Goal: Contribute content: Add original content to the website for others to see

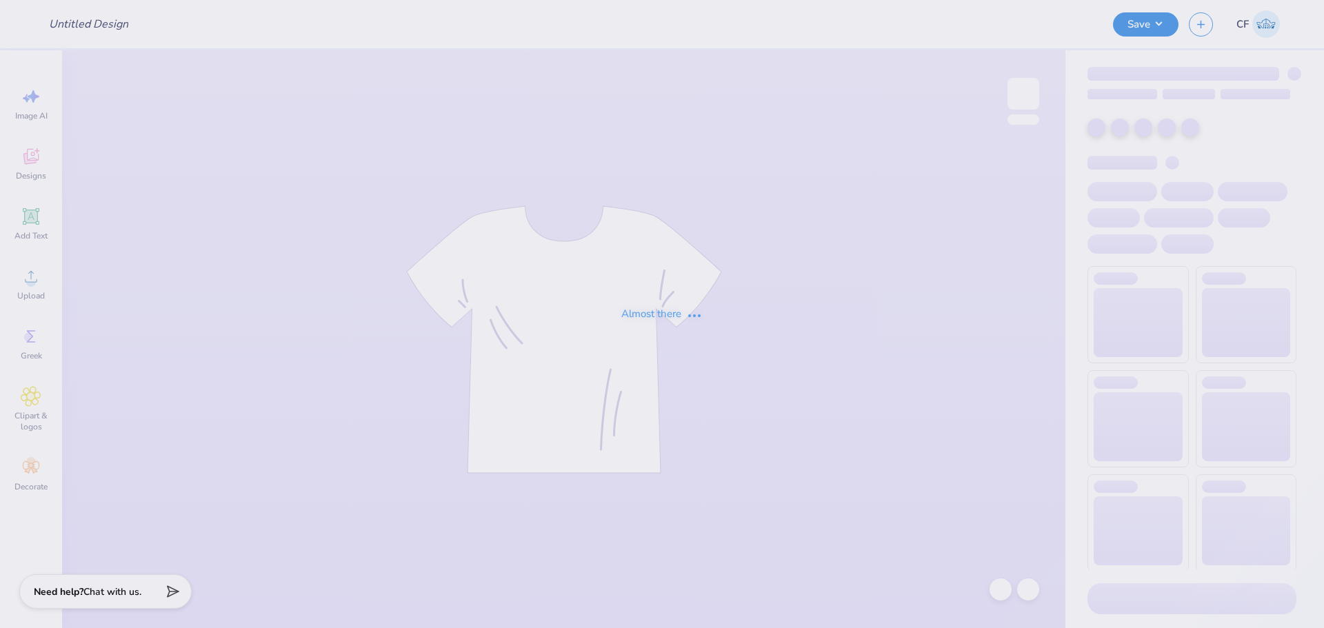
type input "SAE Parents weekend 3"
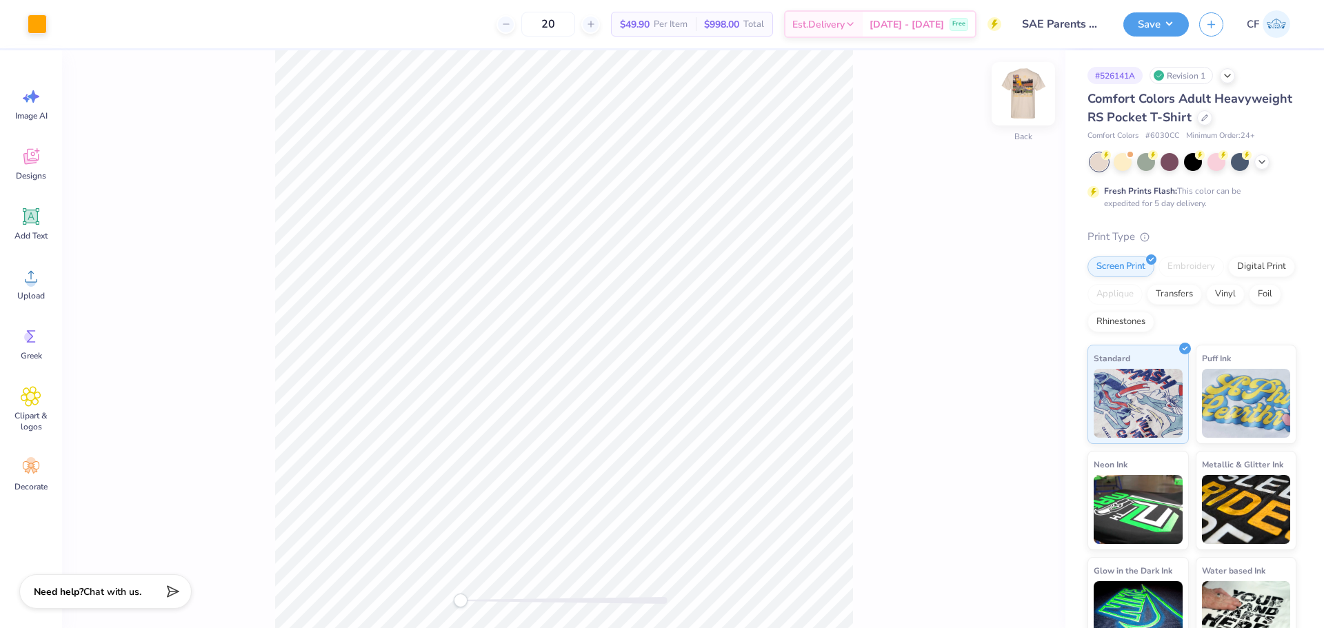
click at [1022, 93] on img at bounding box center [1023, 93] width 55 height 55
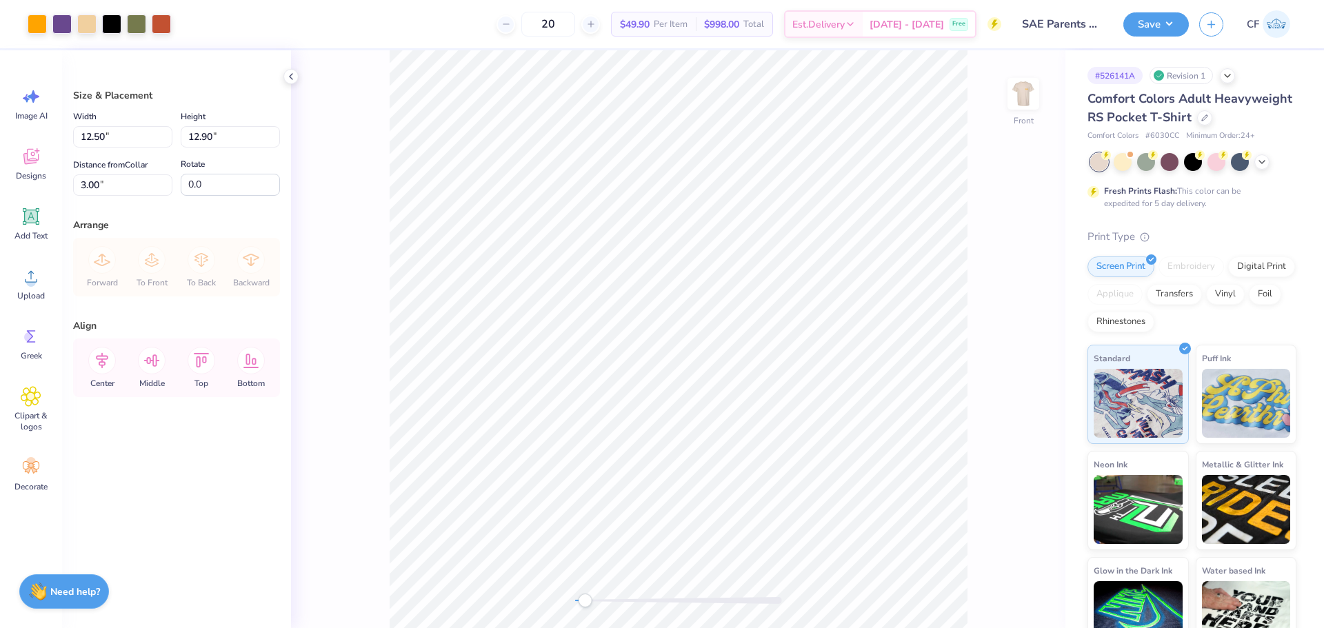
click at [601, 614] on div "Front" at bounding box center [678, 339] width 774 height 578
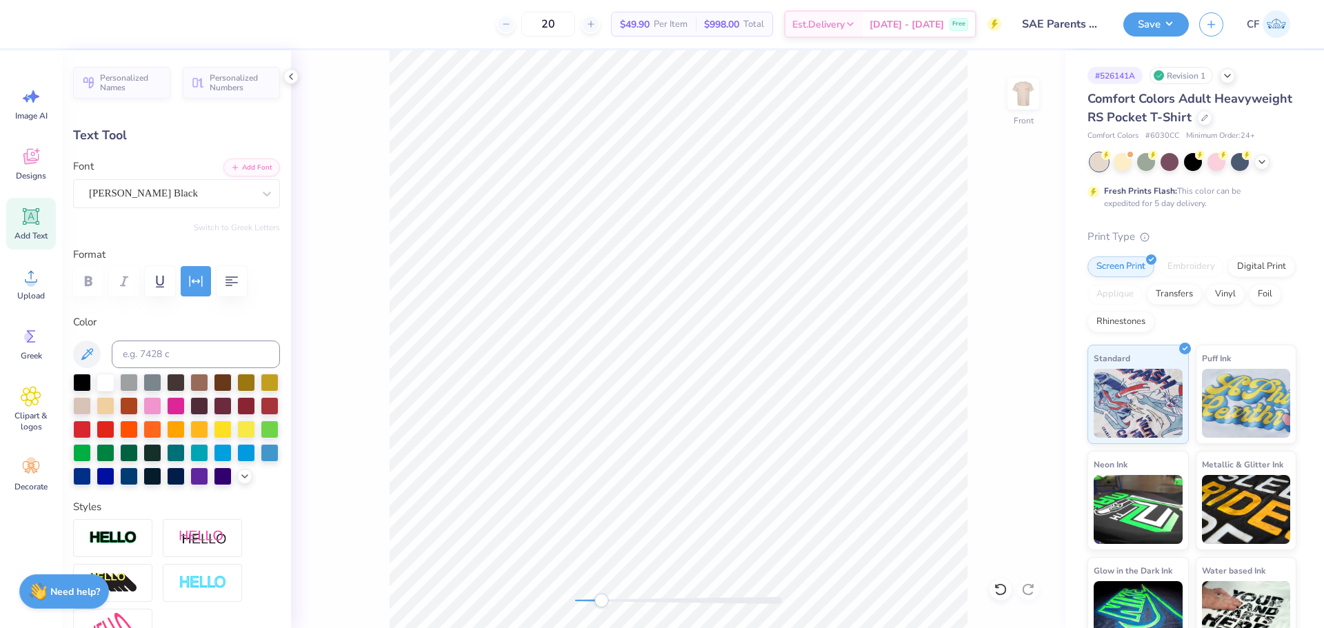
scroll to position [12, 1]
type textarea "2025"
type input "2.03"
type input "0.47"
type input "16.42"
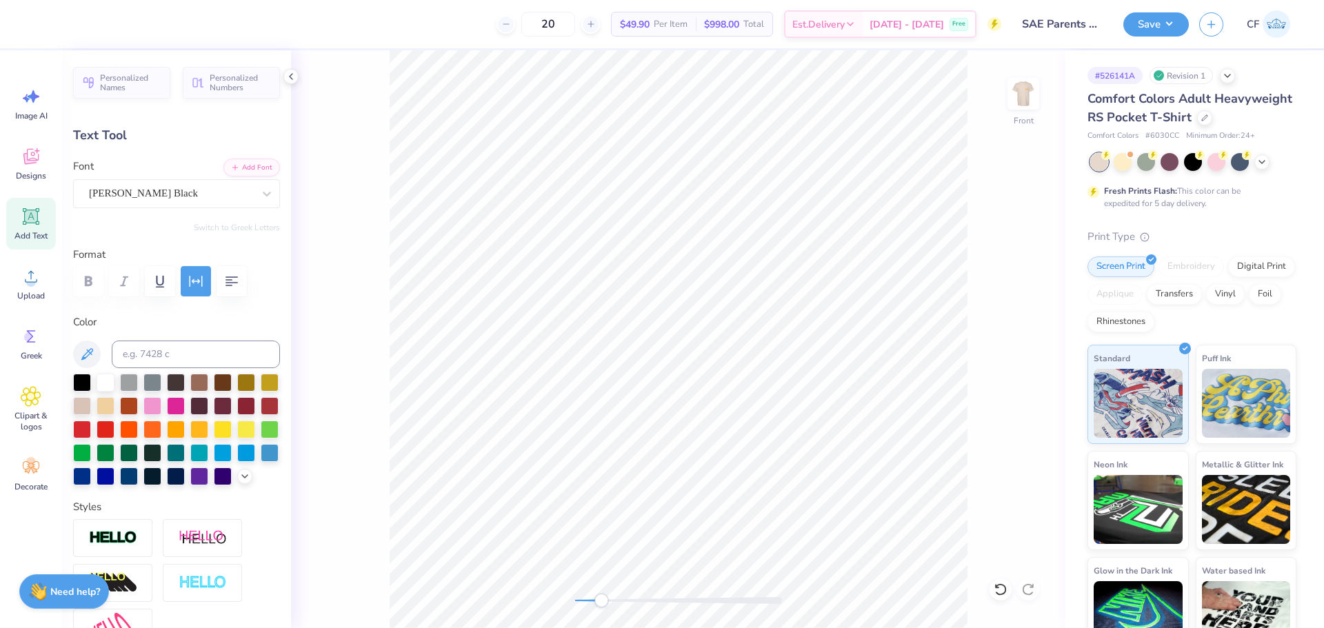
type input "2.42"
type input "0.56"
type input "16.17"
drag, startPoint x: 599, startPoint y: 598, endPoint x: 574, endPoint y: 598, distance: 25.5
click at [574, 598] on div "Accessibility label" at bounding box center [576, 601] width 14 height 14
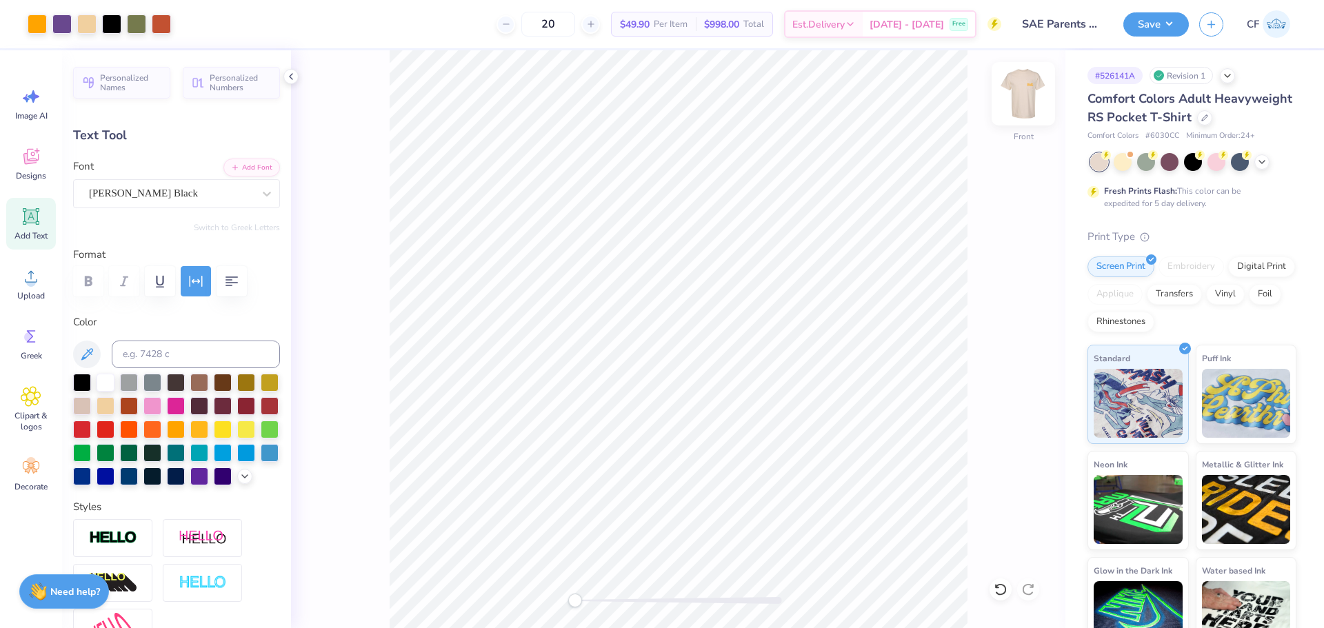
click at [1018, 101] on img at bounding box center [1023, 93] width 55 height 55
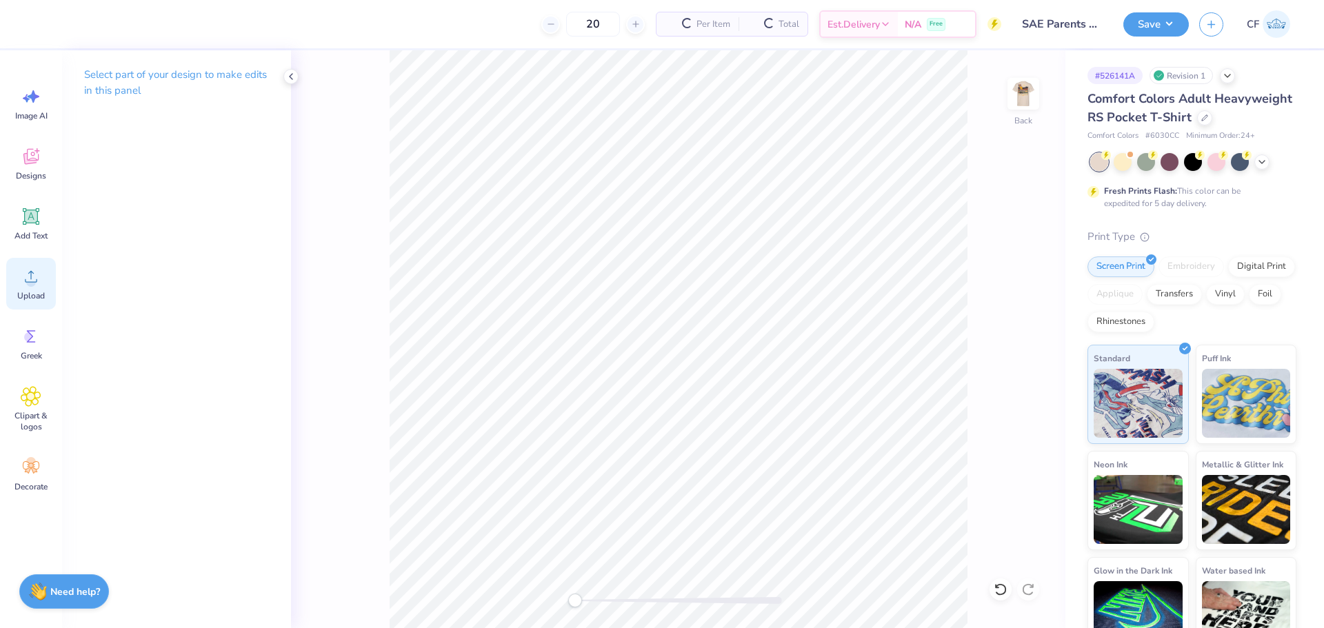
click at [25, 276] on icon at bounding box center [31, 276] width 21 height 21
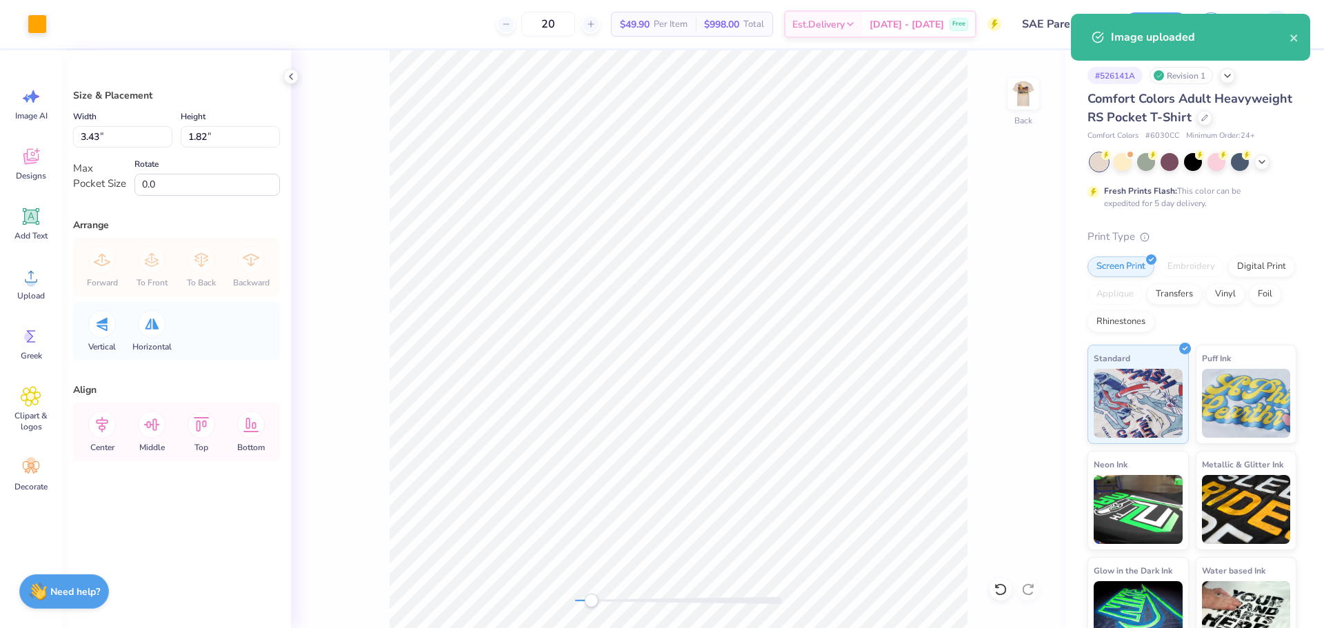
drag, startPoint x: 577, startPoint y: 599, endPoint x: 591, endPoint y: 605, distance: 14.9
click at [591, 605] on div "Accessibility label" at bounding box center [591, 601] width 14 height 14
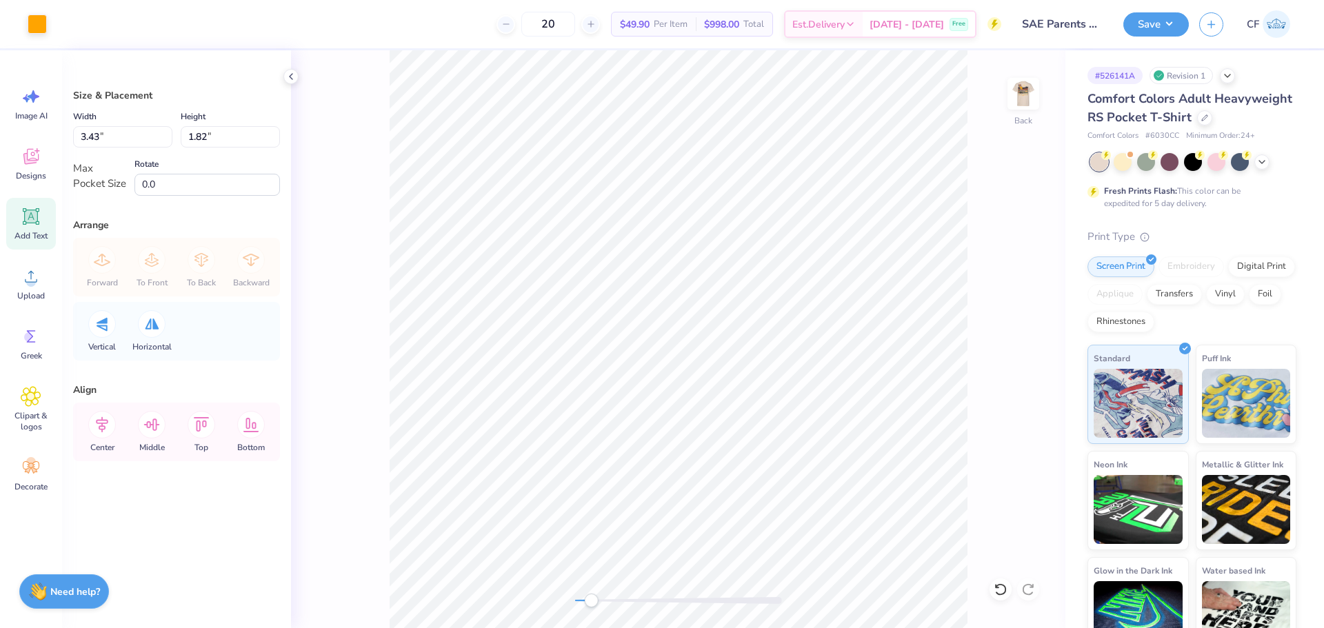
click at [25, 225] on icon at bounding box center [31, 216] width 17 height 17
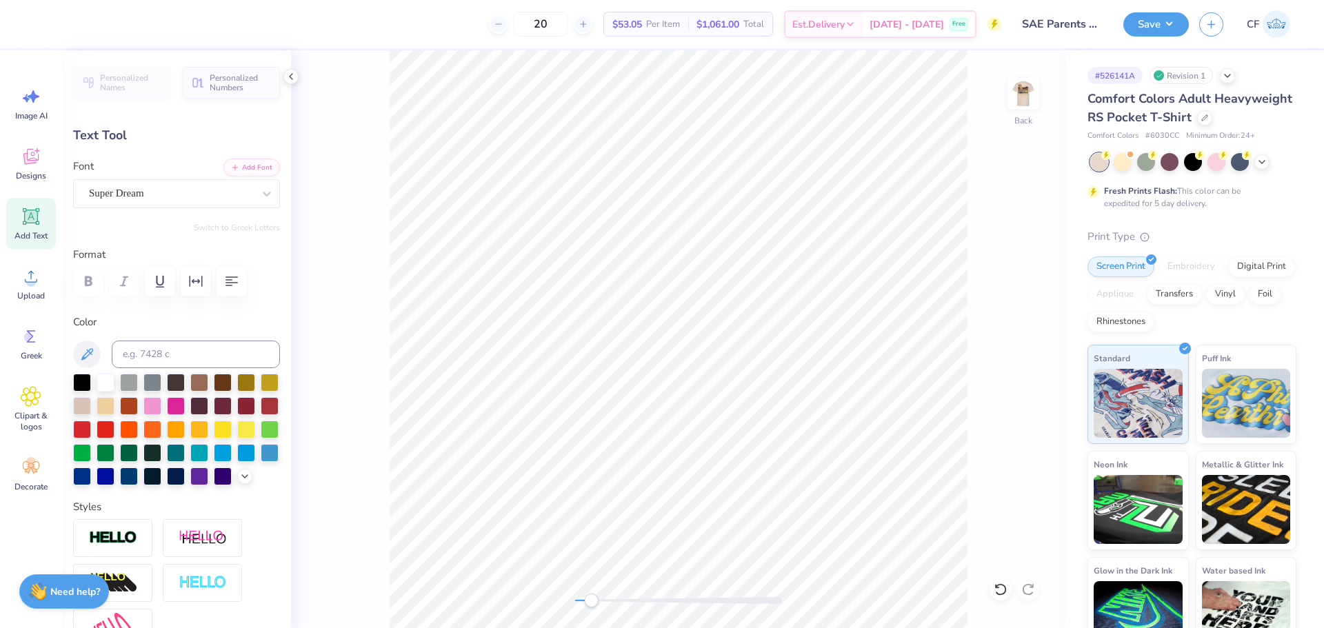
type input "2.05"
type input "0.59"
click at [231, 194] on div "Super Dream" at bounding box center [171, 193] width 167 height 21
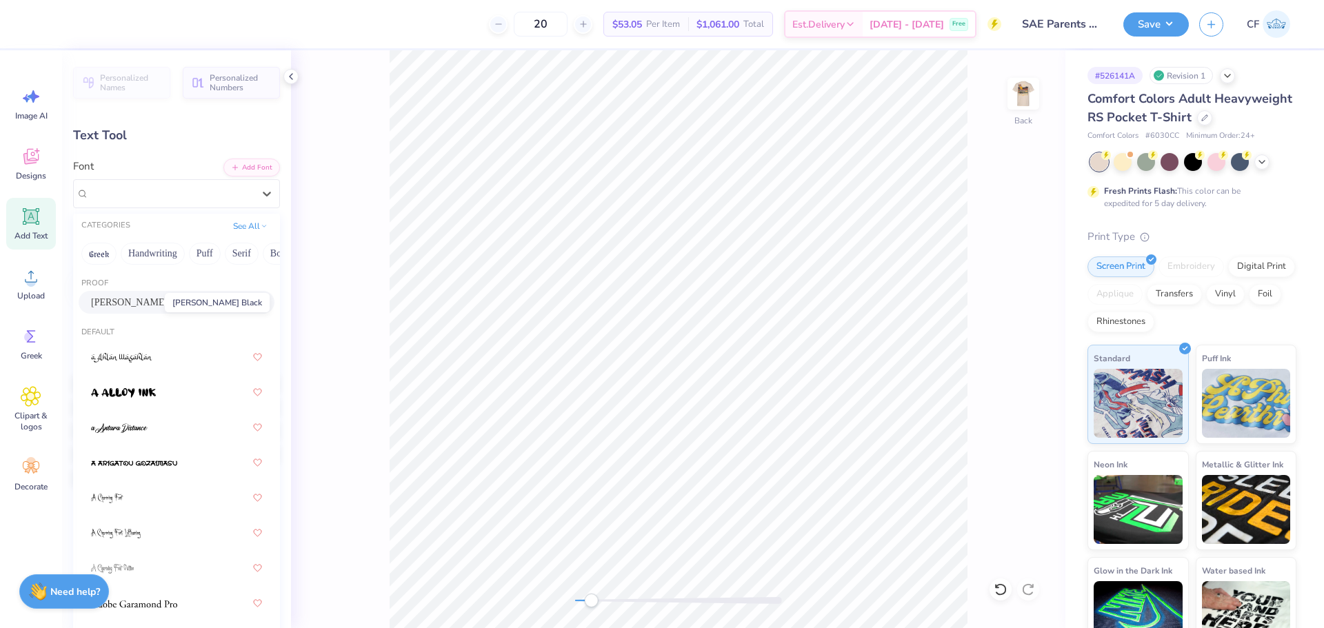
click at [143, 305] on span "[PERSON_NAME] Black" at bounding box center [141, 302] width 101 height 14
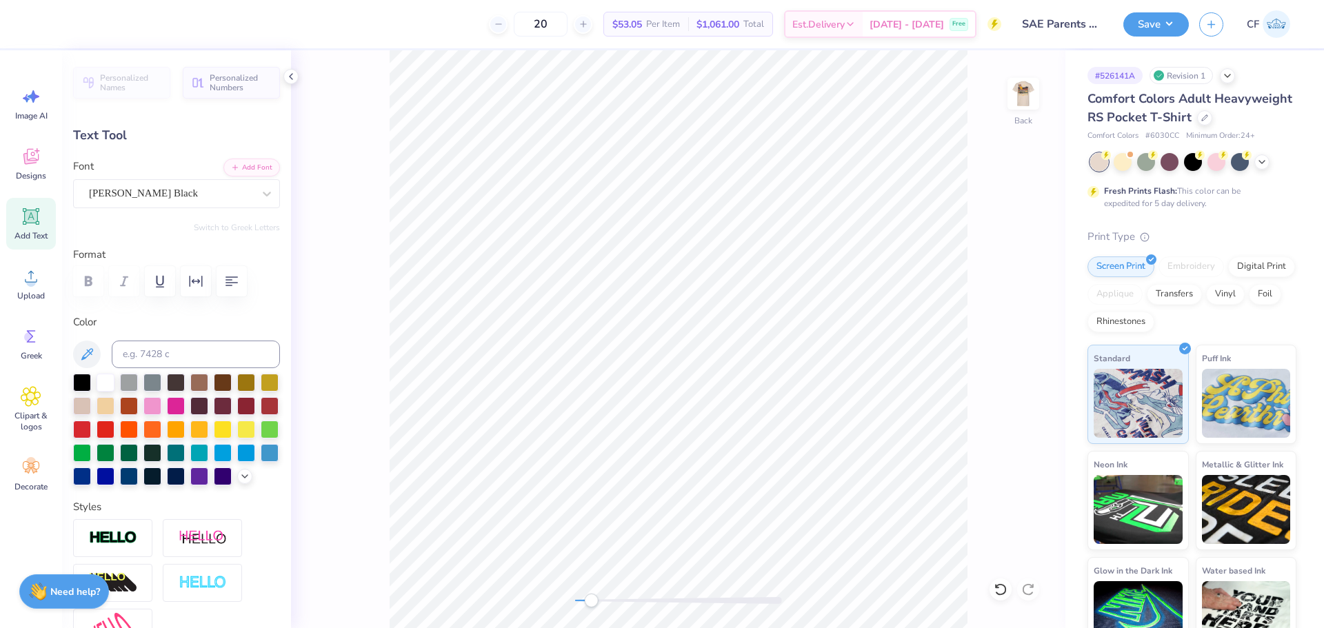
scroll to position [12, 2]
type textarea "2025"
type input "2.00"
type input "0.56"
click at [194, 356] on input at bounding box center [196, 355] width 168 height 28
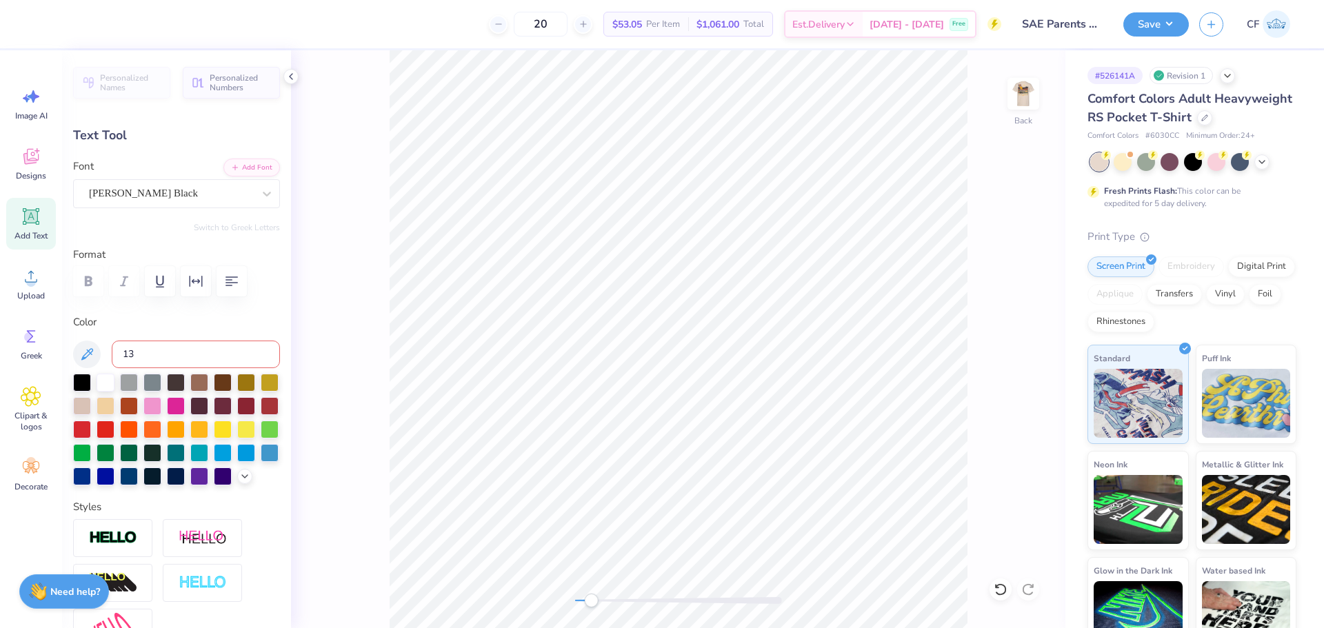
type input "137"
type input "1.11"
type input "0.31"
drag, startPoint x: 594, startPoint y: 603, endPoint x: 631, endPoint y: 594, distance: 38.1
click at [631, 596] on div "Accessibility label" at bounding box center [630, 601] width 14 height 14
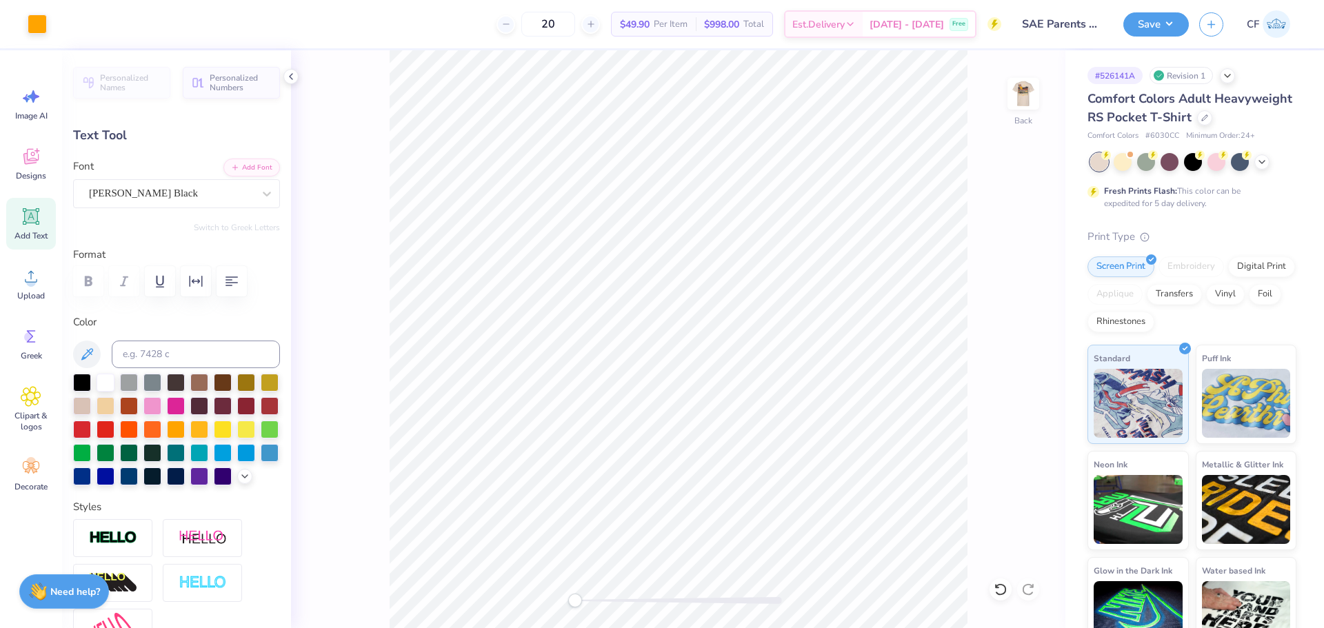
click at [569, 585] on div "Back" at bounding box center [678, 339] width 774 height 578
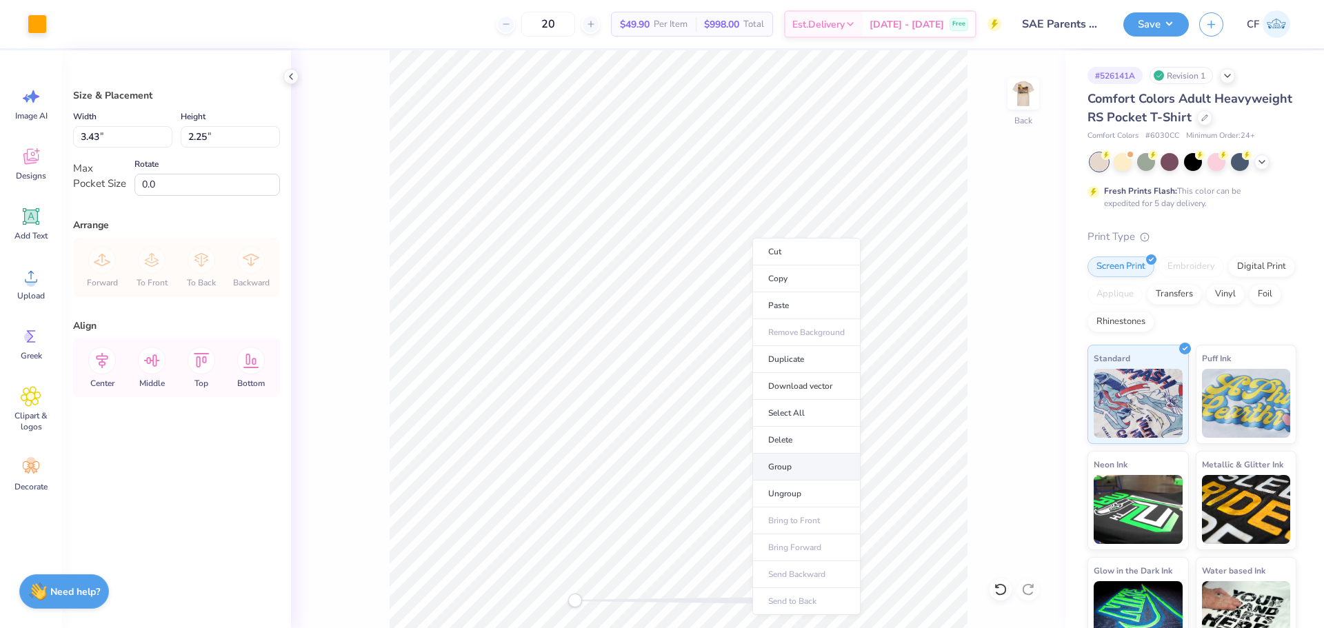
click at [785, 473] on li "Group" at bounding box center [806, 467] width 108 height 27
drag, startPoint x: 117, startPoint y: 137, endPoint x: 80, endPoint y: 150, distance: 39.5
click at [80, 150] on div "Width 3.43 3.43 " Height 2.25 2.25 " Max Pocket Size Rotate 0.0" at bounding box center [176, 152] width 207 height 88
type input "3.5"
click at [1027, 94] on img at bounding box center [1023, 93] width 55 height 55
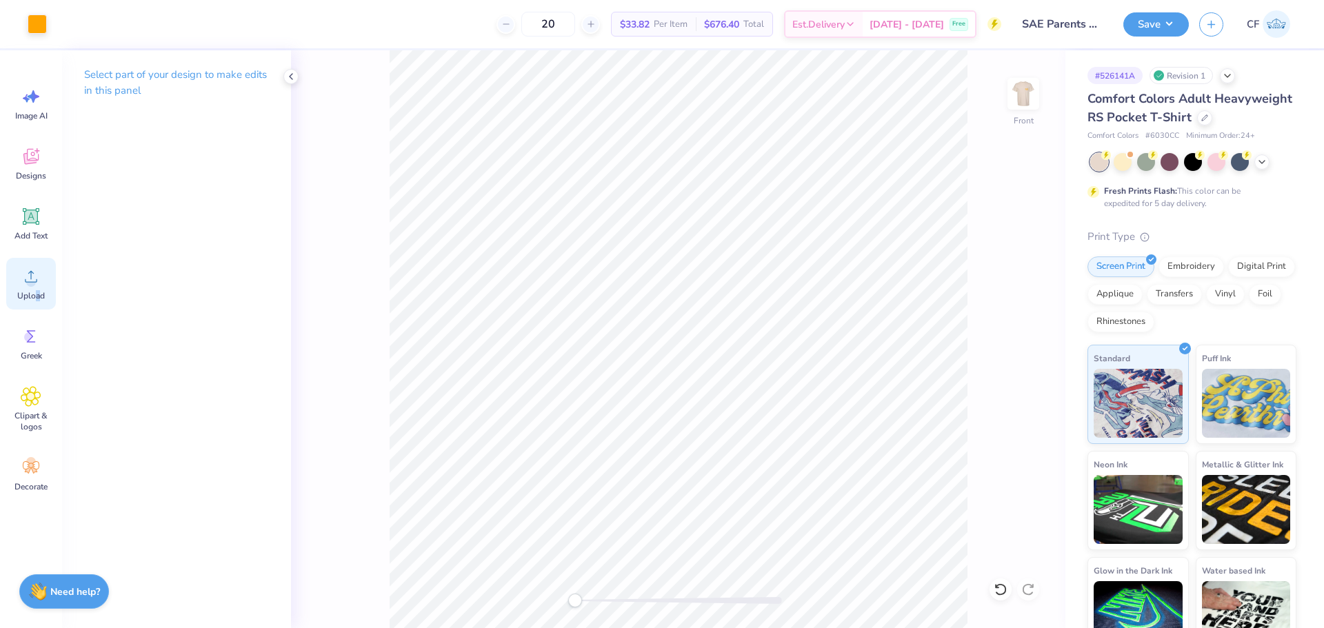
click at [37, 289] on div "Upload" at bounding box center [31, 284] width 50 height 52
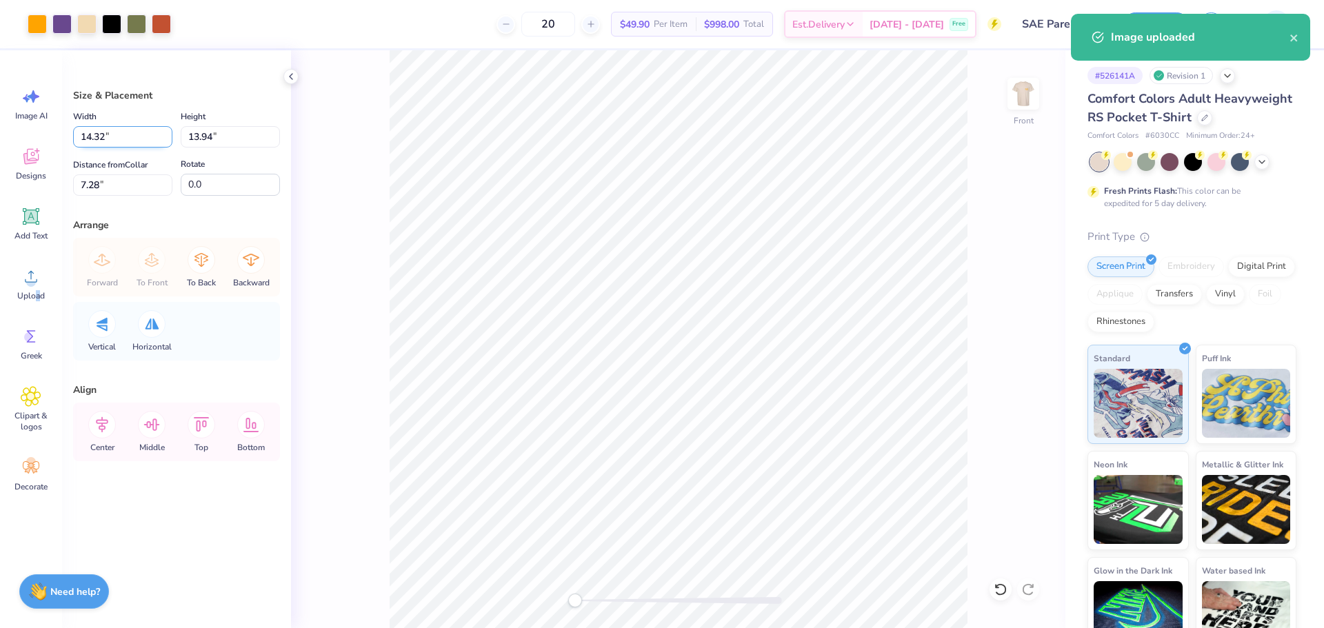
click at [122, 141] on input "14.32" at bounding box center [122, 136] width 99 height 21
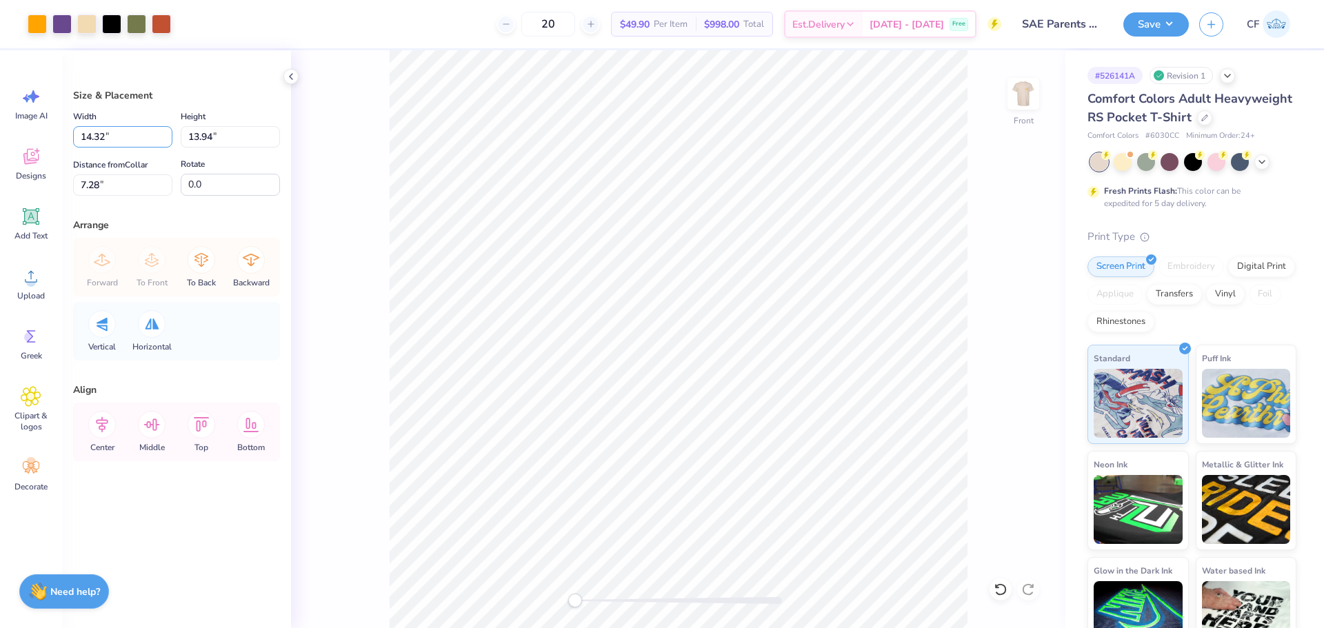
drag, startPoint x: 90, startPoint y: 141, endPoint x: 68, endPoint y: 140, distance: 21.4
click at [69, 140] on div "Size & Placement Width 14.32 14.32 " Height 13.94 13.94 " Distance from Collar …" at bounding box center [176, 339] width 229 height 578
type input "12.50"
type input "12.17"
drag, startPoint x: 117, startPoint y: 187, endPoint x: 64, endPoint y: 188, distance: 53.1
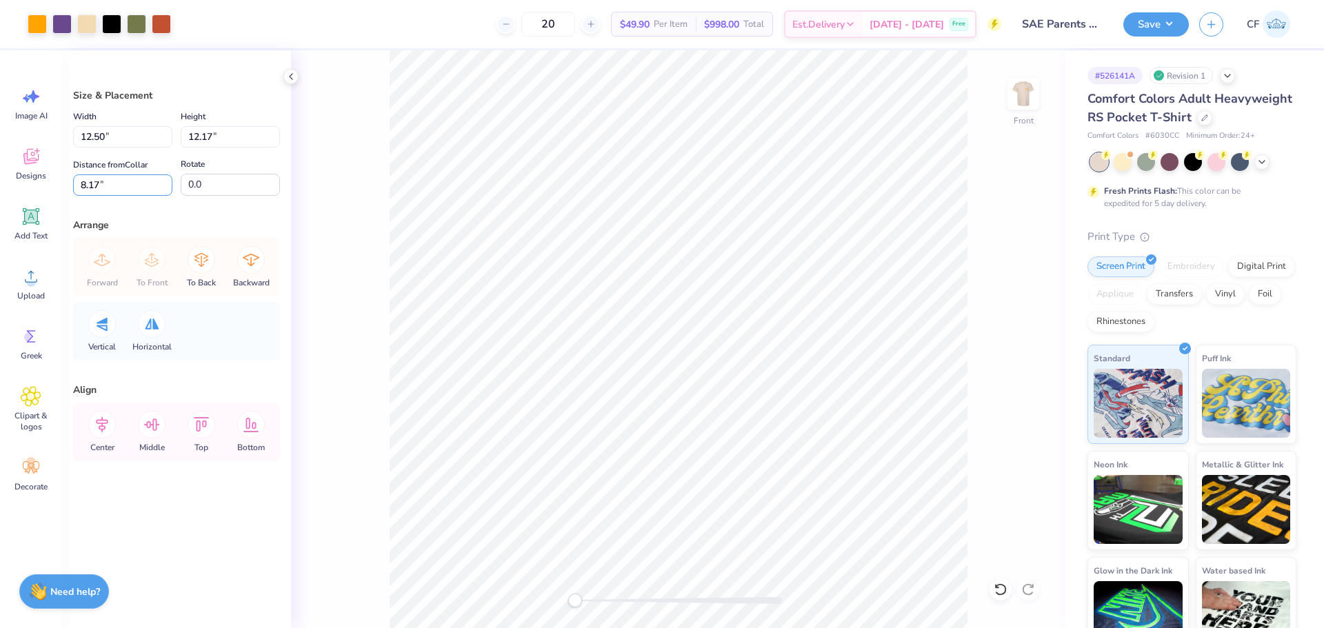
click at [66, 186] on div "Size & Placement Width 12.50 12.50 " Height 12.17 12.17 " Distance from Collar …" at bounding box center [176, 339] width 229 height 578
type input "3"
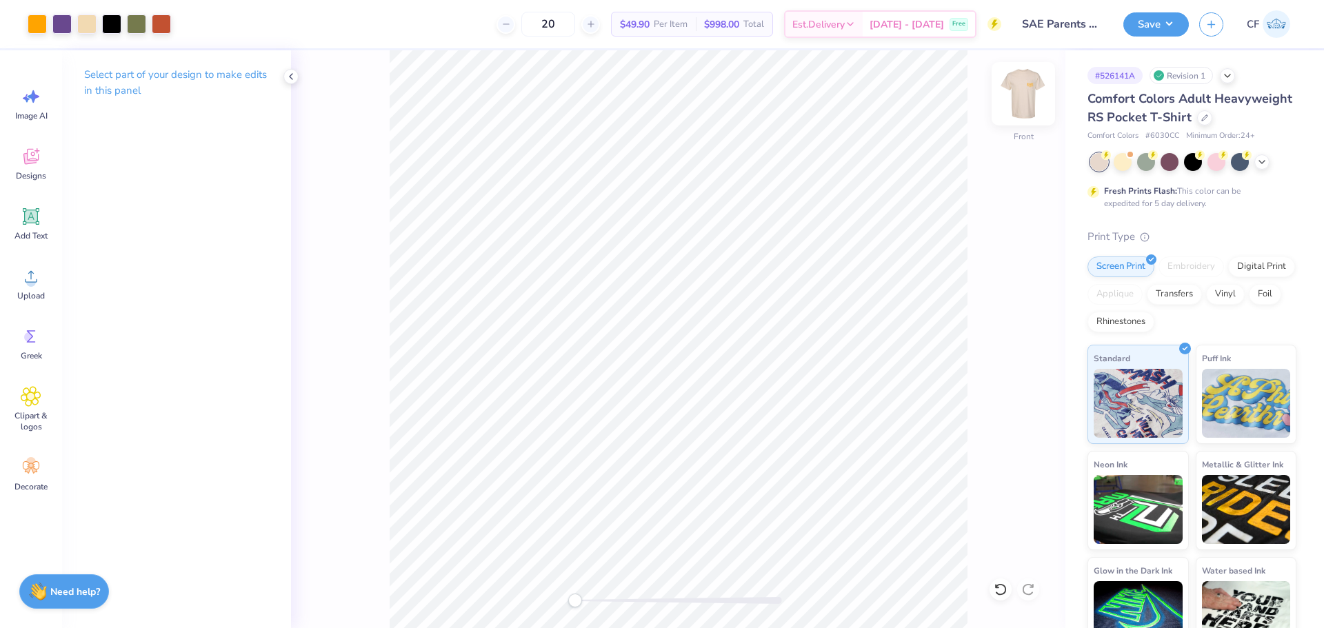
click at [1029, 82] on img at bounding box center [1023, 93] width 55 height 55
click at [1163, 21] on button "Save" at bounding box center [1156, 22] width 66 height 24
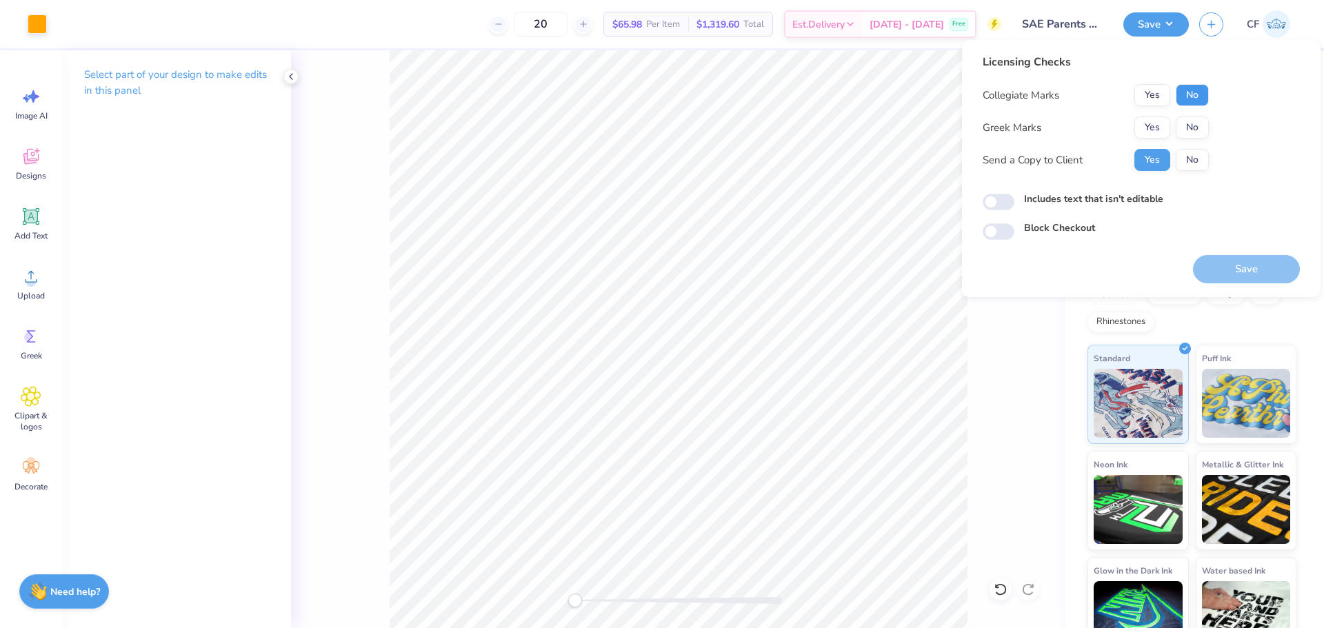
click at [1193, 99] on button "No" at bounding box center [1192, 95] width 33 height 22
click at [1160, 127] on button "Yes" at bounding box center [1152, 128] width 36 height 22
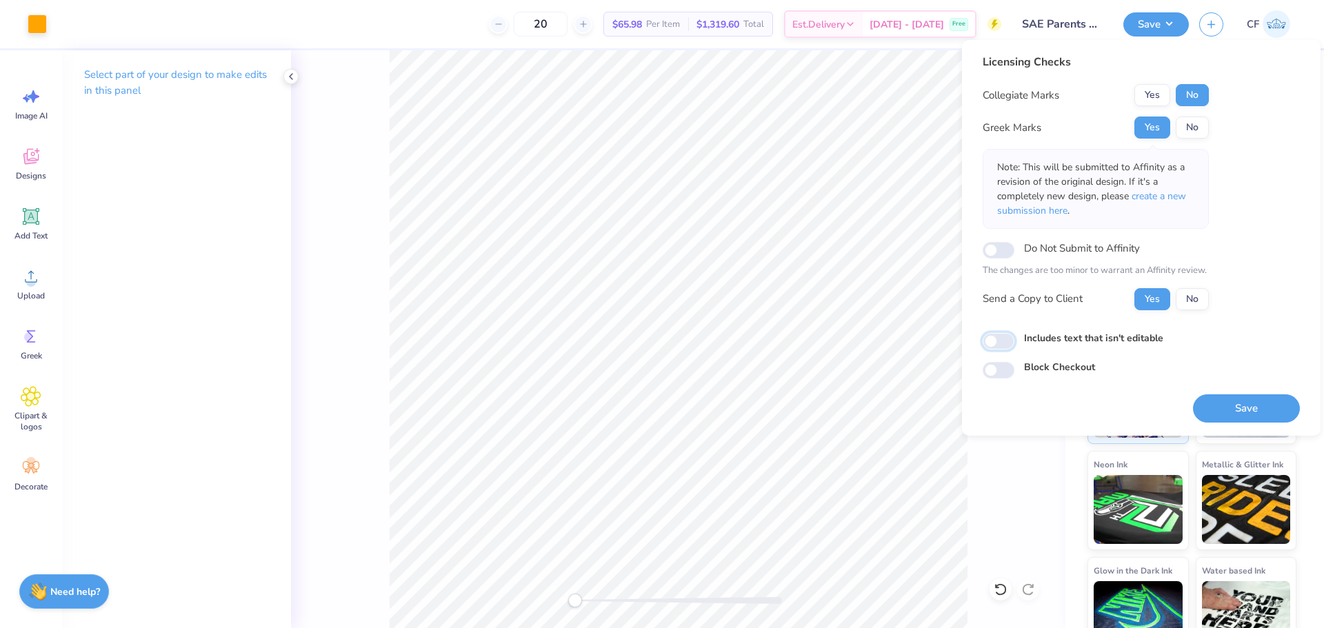
click at [1002, 345] on input "Includes text that isn't editable" at bounding box center [999, 341] width 32 height 17
checkbox input "true"
click at [1222, 408] on button "Save" at bounding box center [1246, 408] width 107 height 28
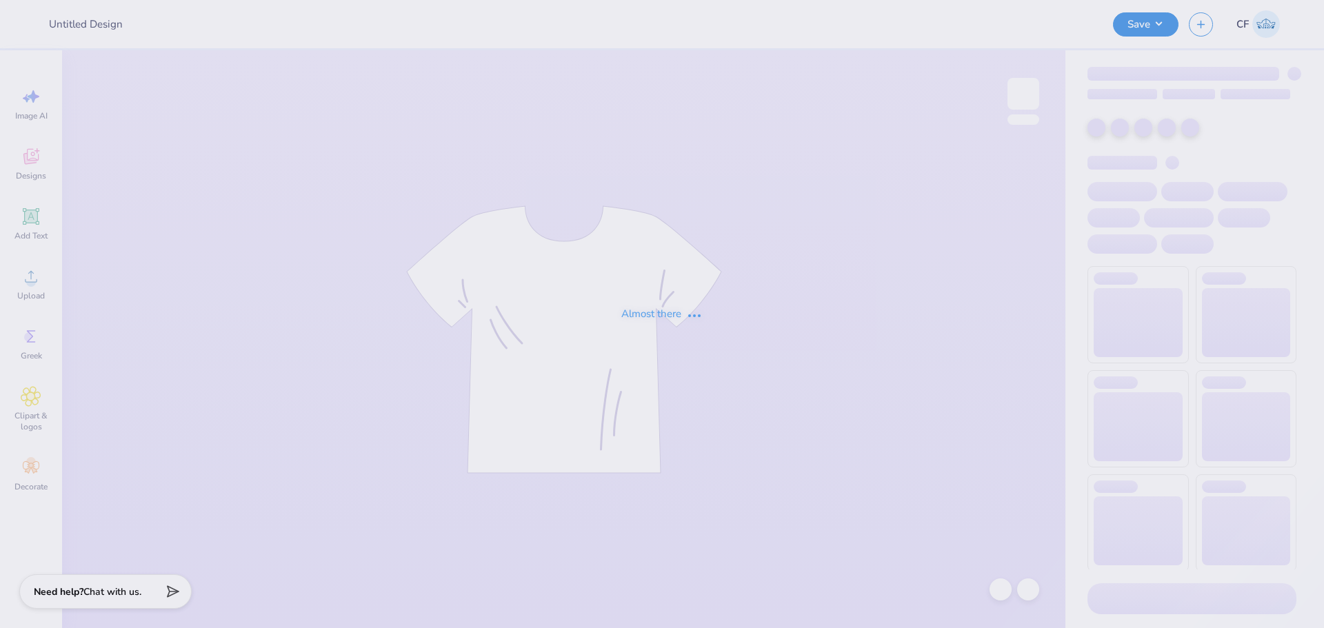
type input "[PERSON_NAME] : [GEOGRAPHIC_DATA][US_STATE]"
